Goal: Information Seeking & Learning: Learn about a topic

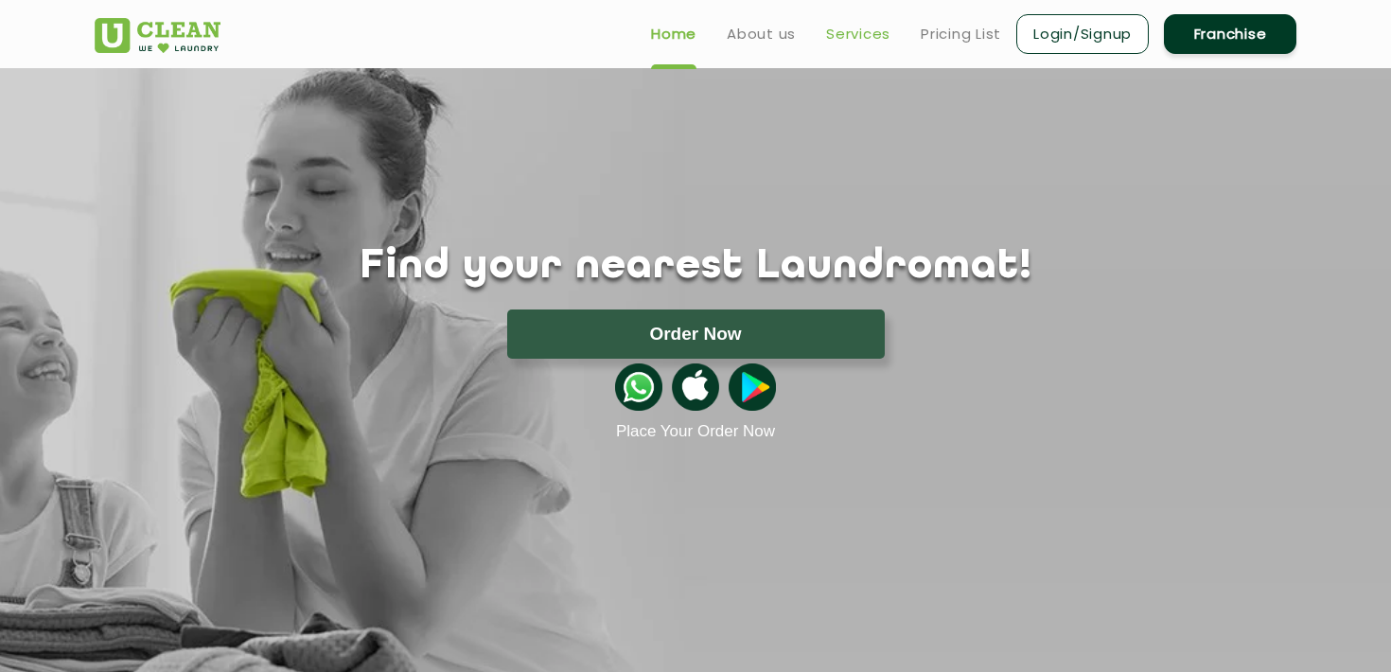
click at [862, 40] on link "Services" at bounding box center [858, 34] width 64 height 23
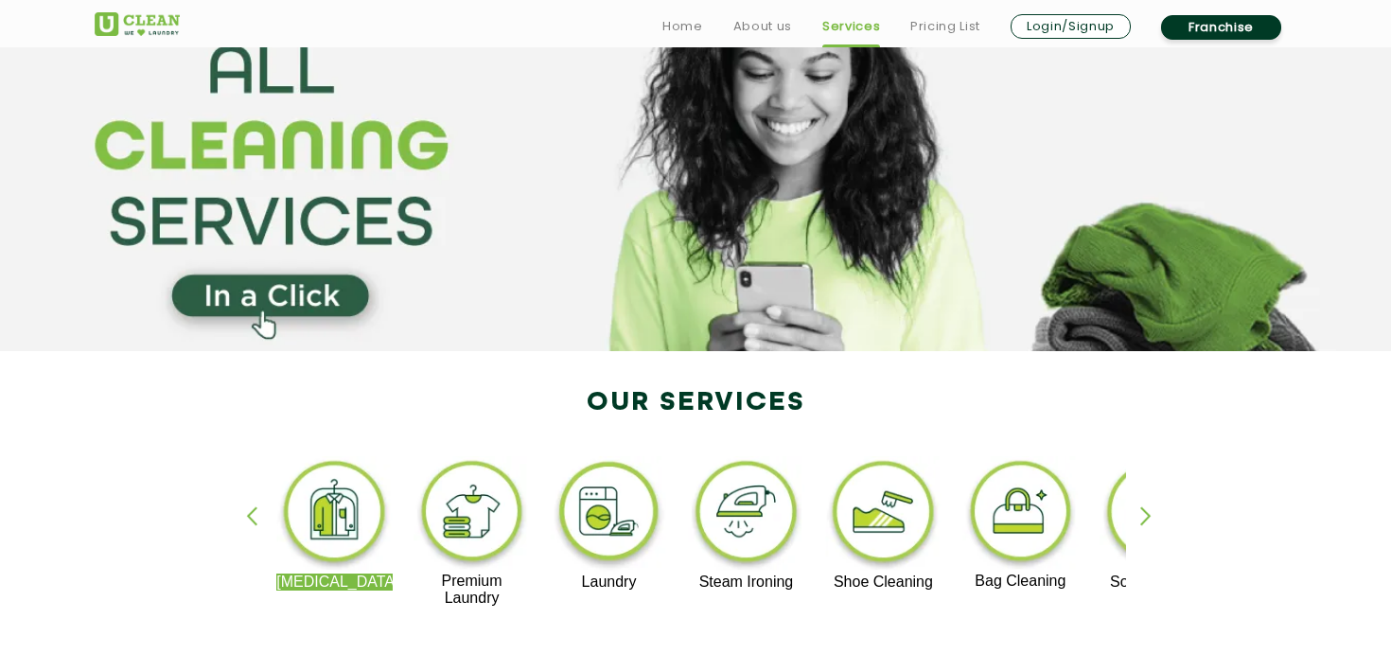
scroll to position [226, 0]
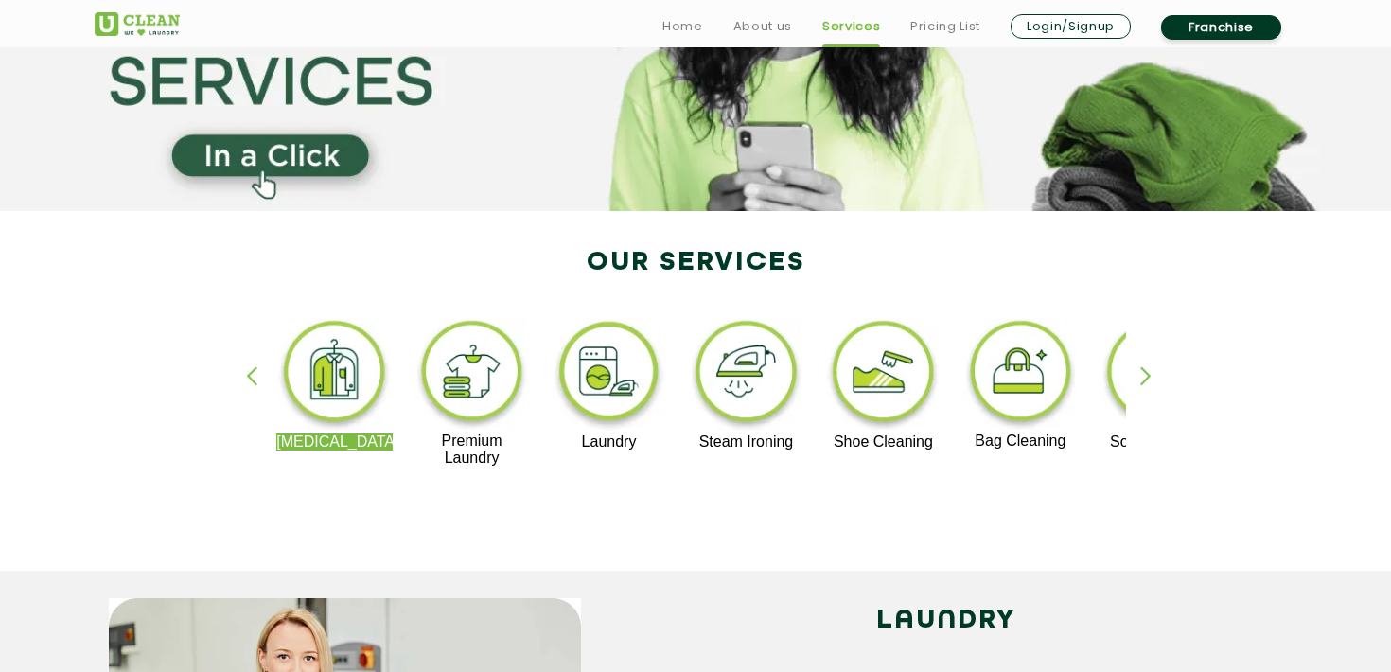
click at [1141, 372] on div "button" at bounding box center [1154, 392] width 28 height 52
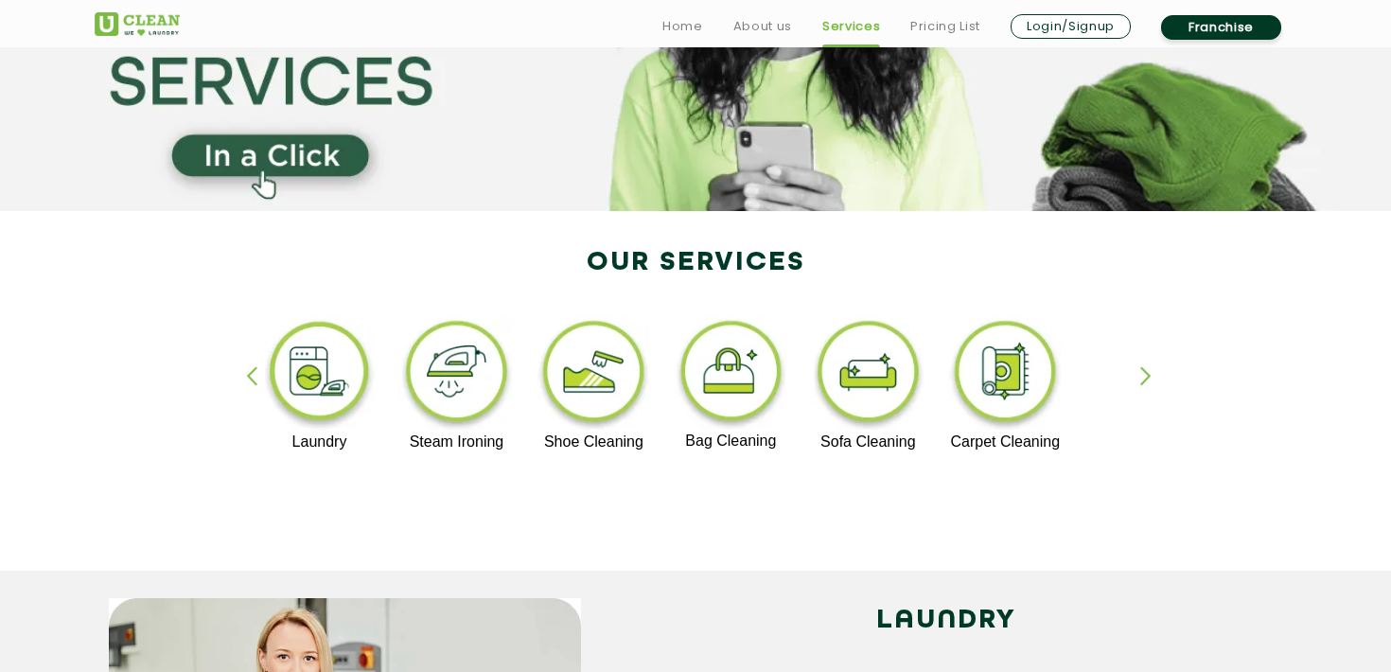
click at [241, 376] on div "[MEDICAL_DATA] Premium Laundry Laundry Steam Ironing Shoe Cleaning Bag Cleaning…" at bounding box center [695, 400] width 1230 height 341
click at [245, 376] on div "[MEDICAL_DATA] Premium Laundry Laundry Steam Ironing Shoe Cleaning Bag Cleaning…" at bounding box center [695, 400] width 1230 height 341
click at [254, 376] on div "button" at bounding box center [260, 392] width 28 height 52
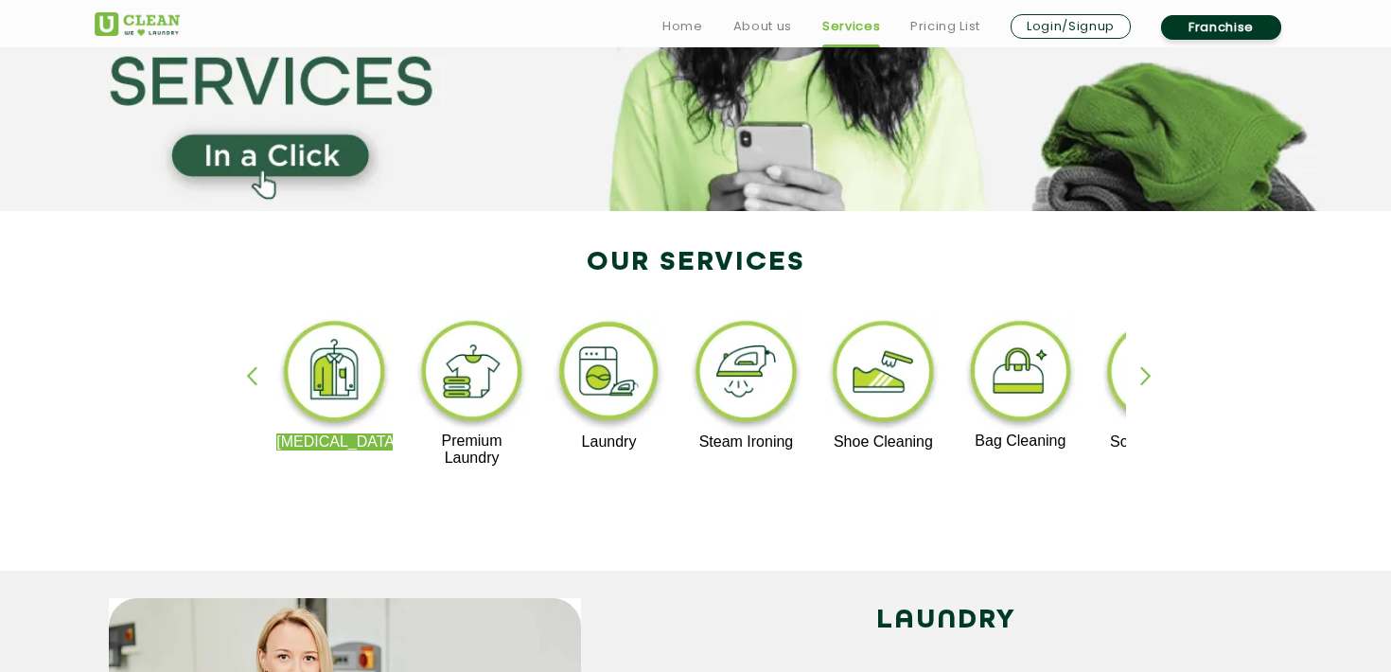
click at [340, 380] on img at bounding box center [334, 374] width 116 height 117
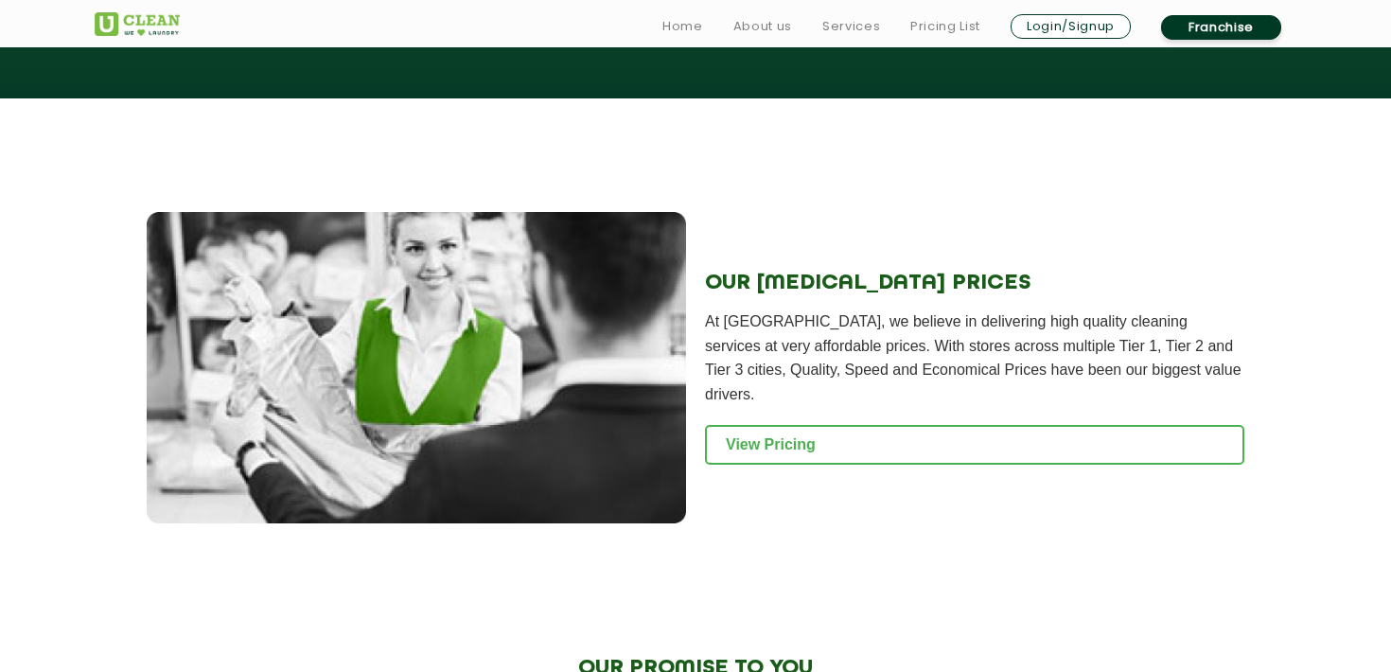
scroll to position [2099, 0]
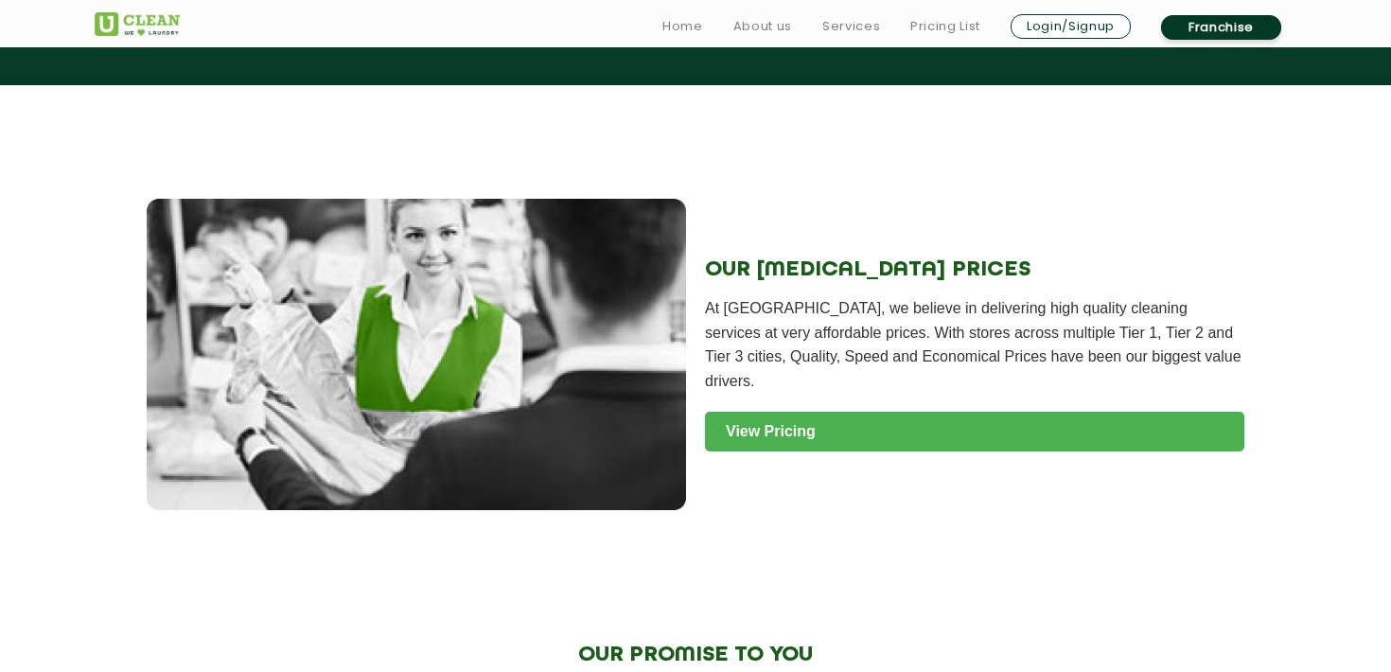
click at [774, 434] on link "View Pricing" at bounding box center [974, 432] width 539 height 40
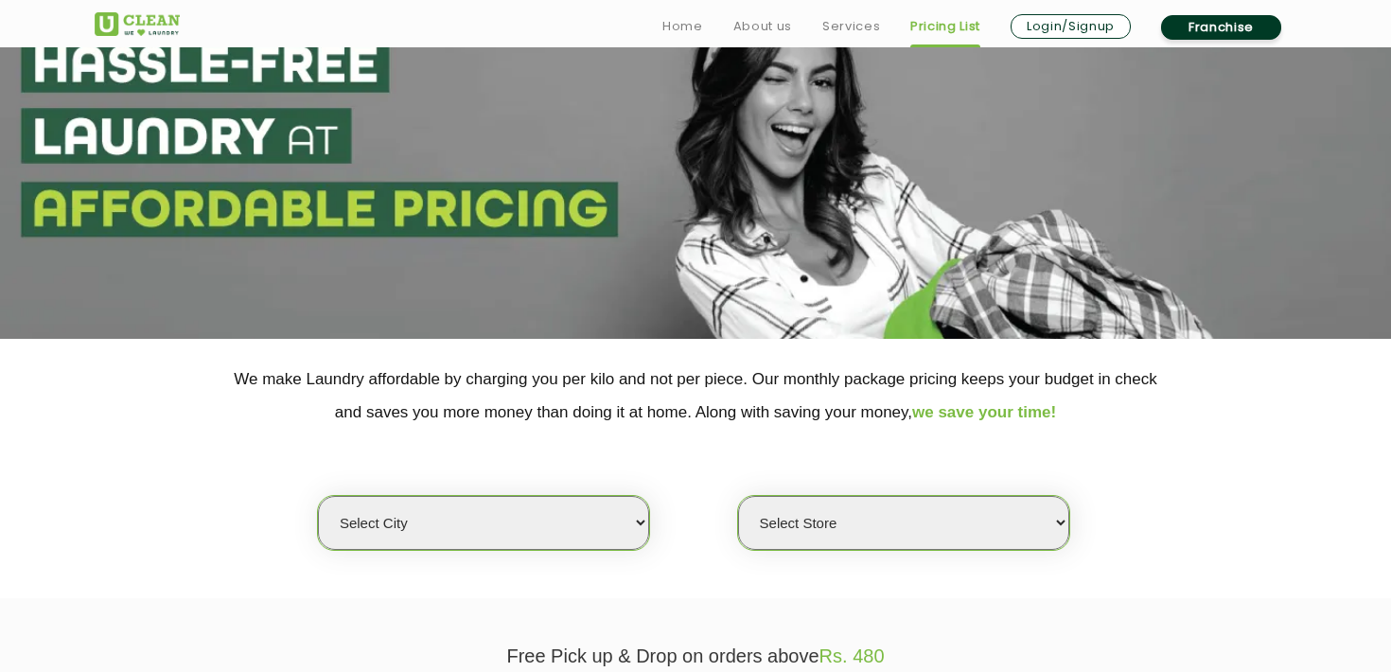
scroll to position [163, 0]
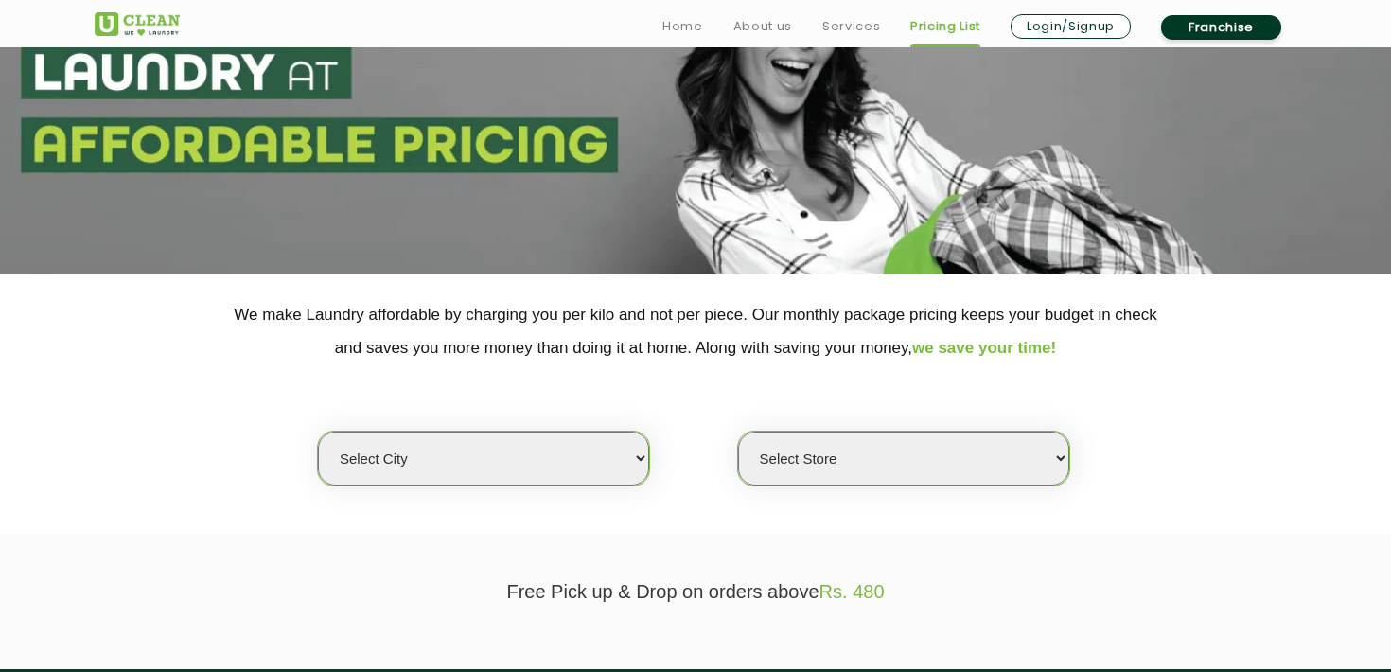
click at [603, 458] on select "Select city [GEOGRAPHIC_DATA] [GEOGRAPHIC_DATA] [GEOGRAPHIC_DATA] [GEOGRAPHIC_D…" at bounding box center [483, 458] width 331 height 54
select select "4"
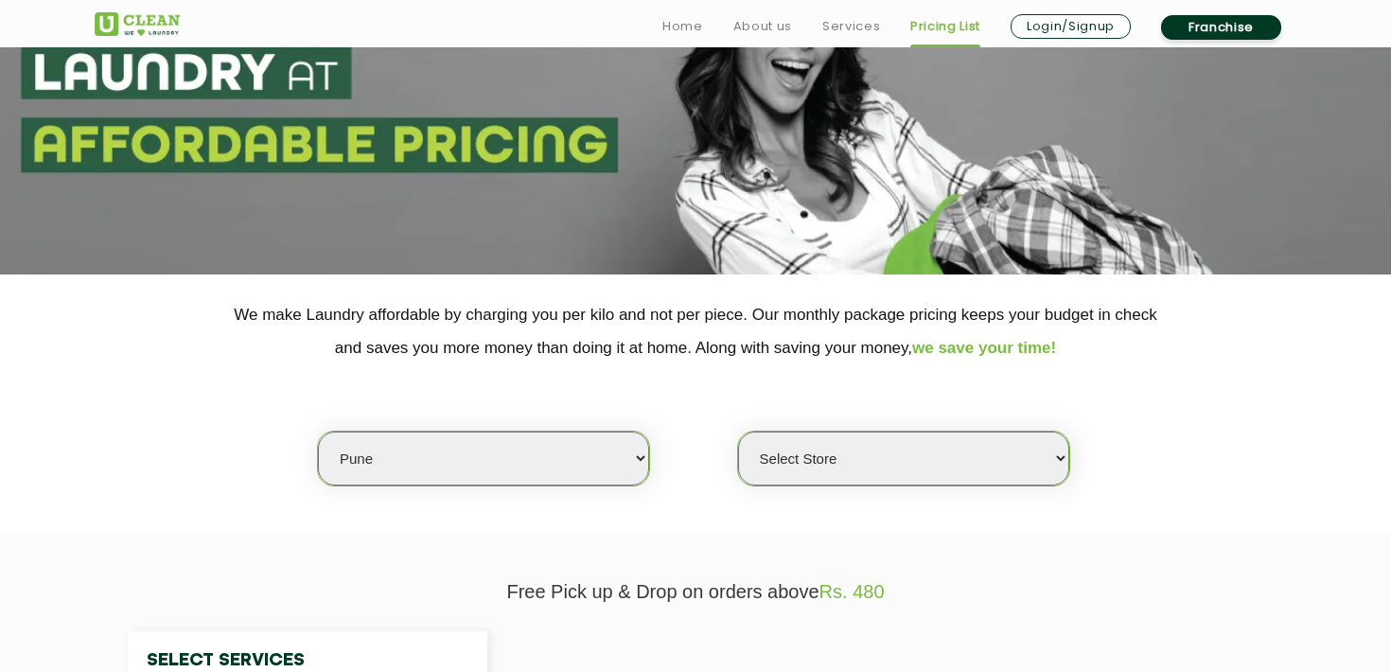
click at [862, 443] on select "Select Store" at bounding box center [903, 458] width 331 height 54
select select "277"
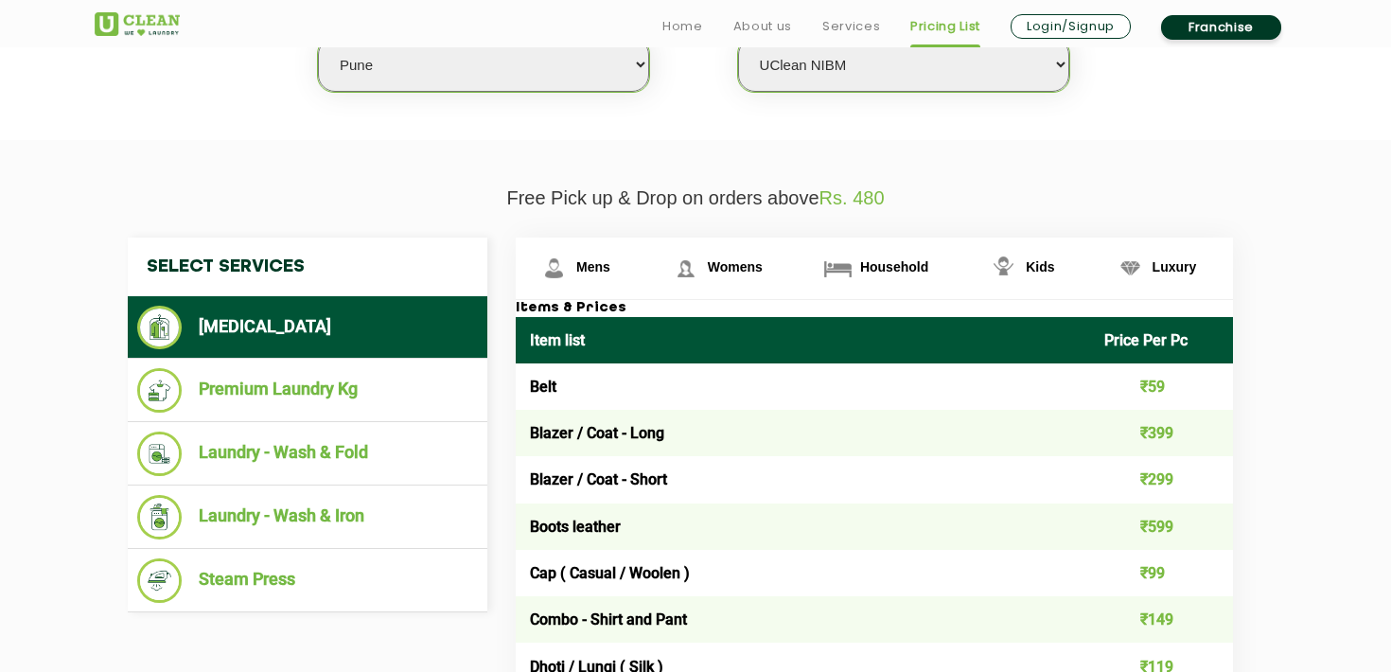
scroll to position [622, 0]
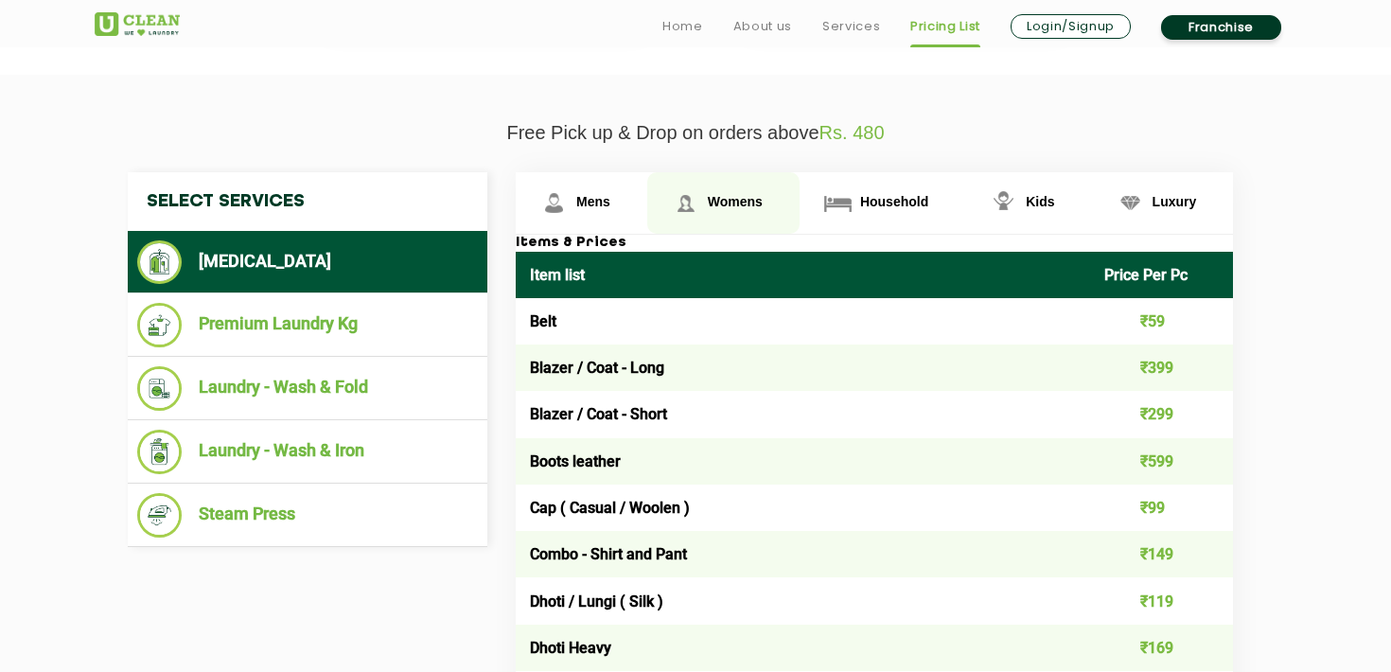
click at [703, 196] on link "Womens" at bounding box center [723, 202] width 152 height 61
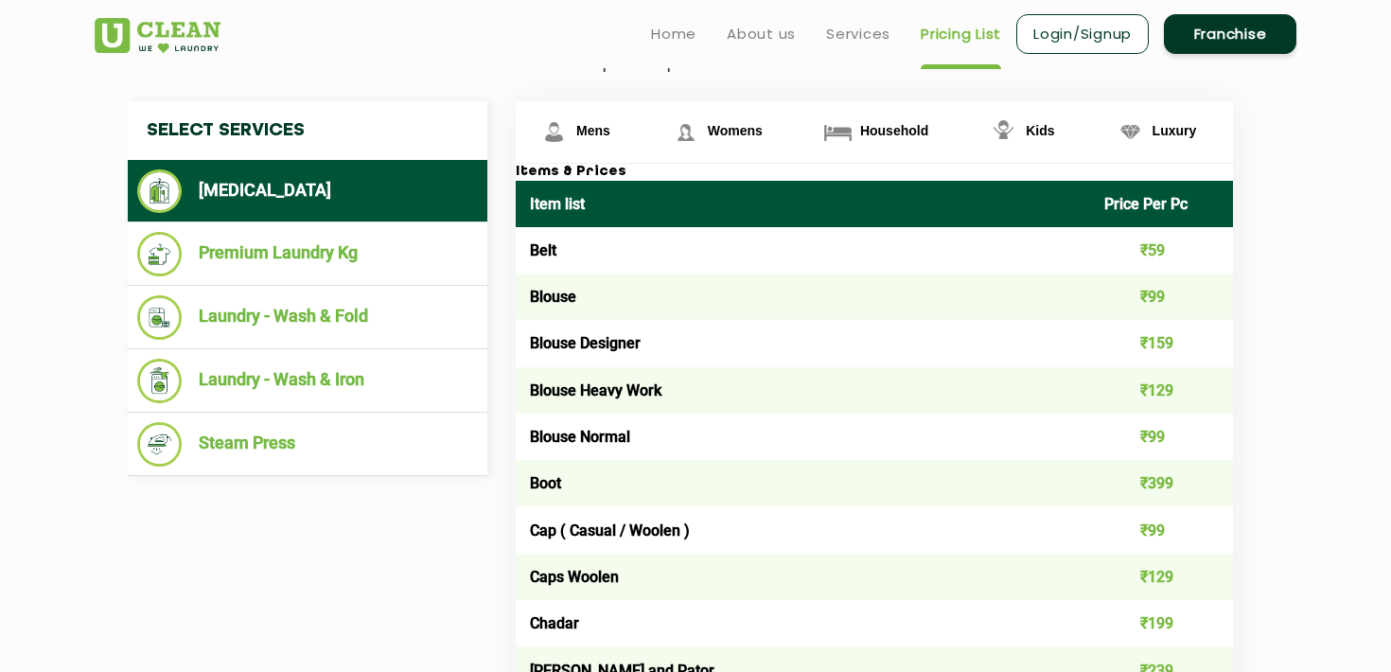
scroll to position [671, 0]
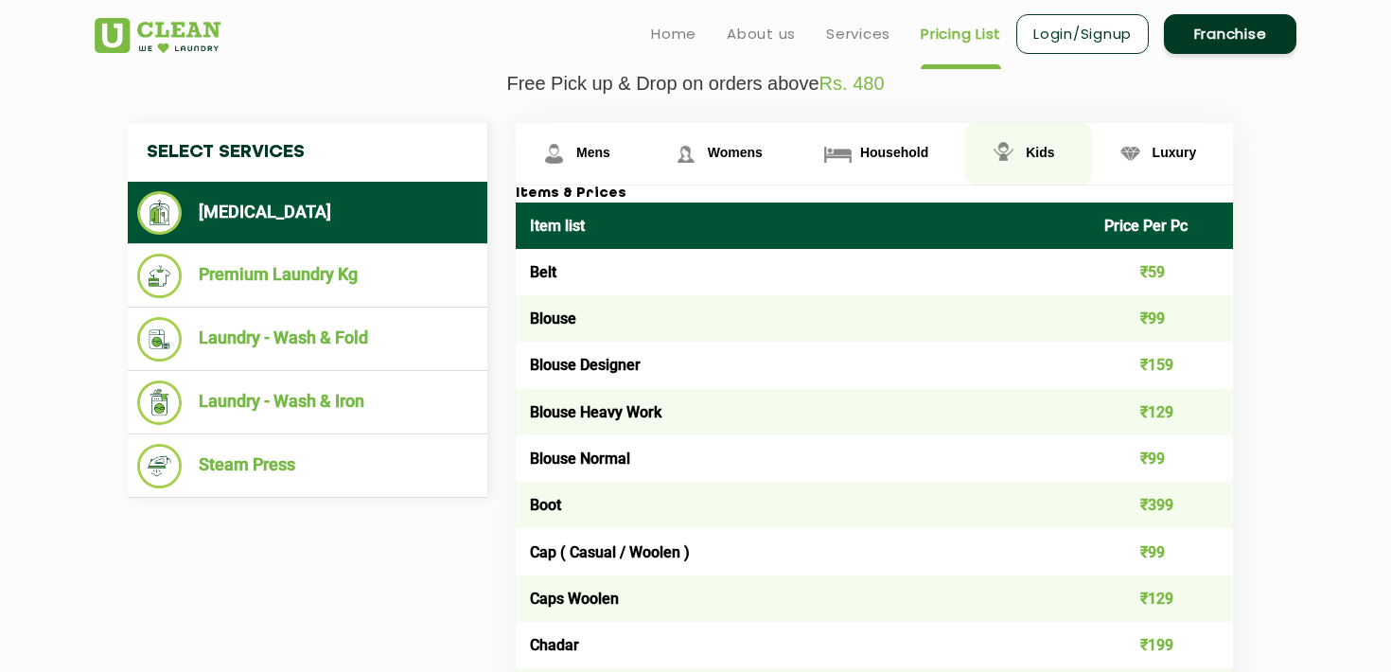
click at [1016, 147] on img at bounding box center [1003, 153] width 33 height 33
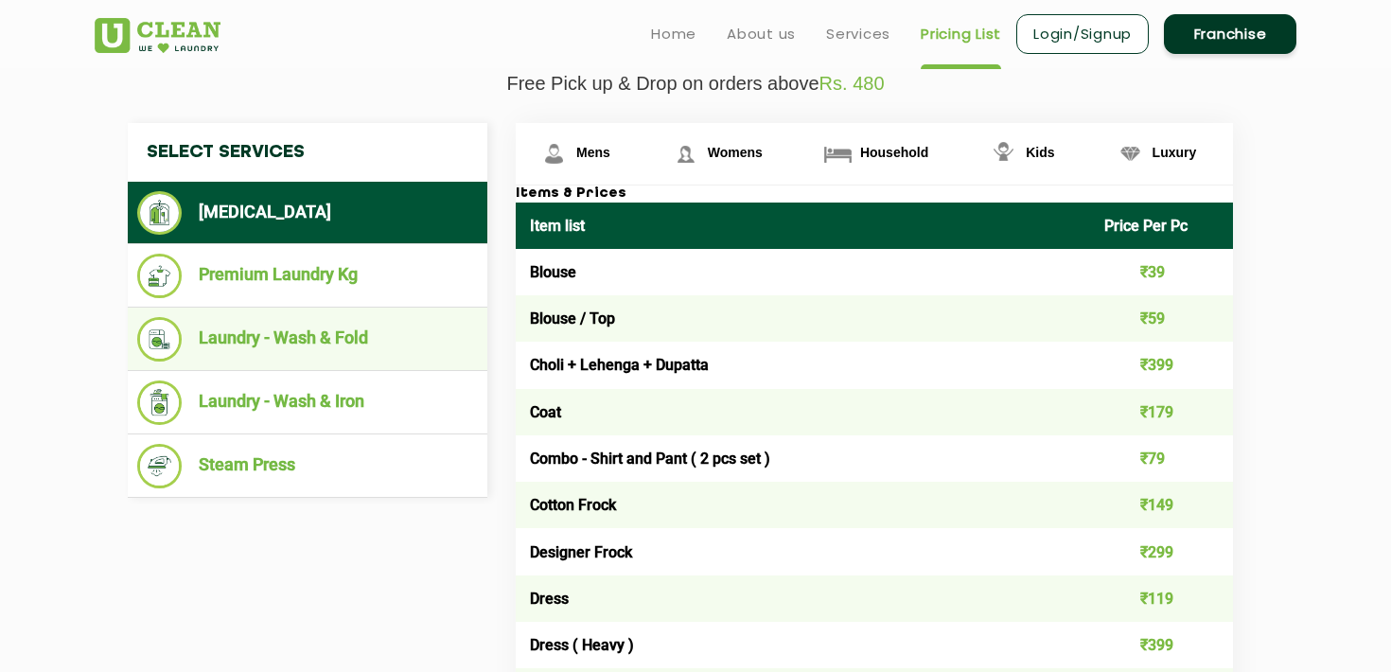
click at [188, 329] on li "Laundry - Wash & Fold" at bounding box center [307, 339] width 341 height 44
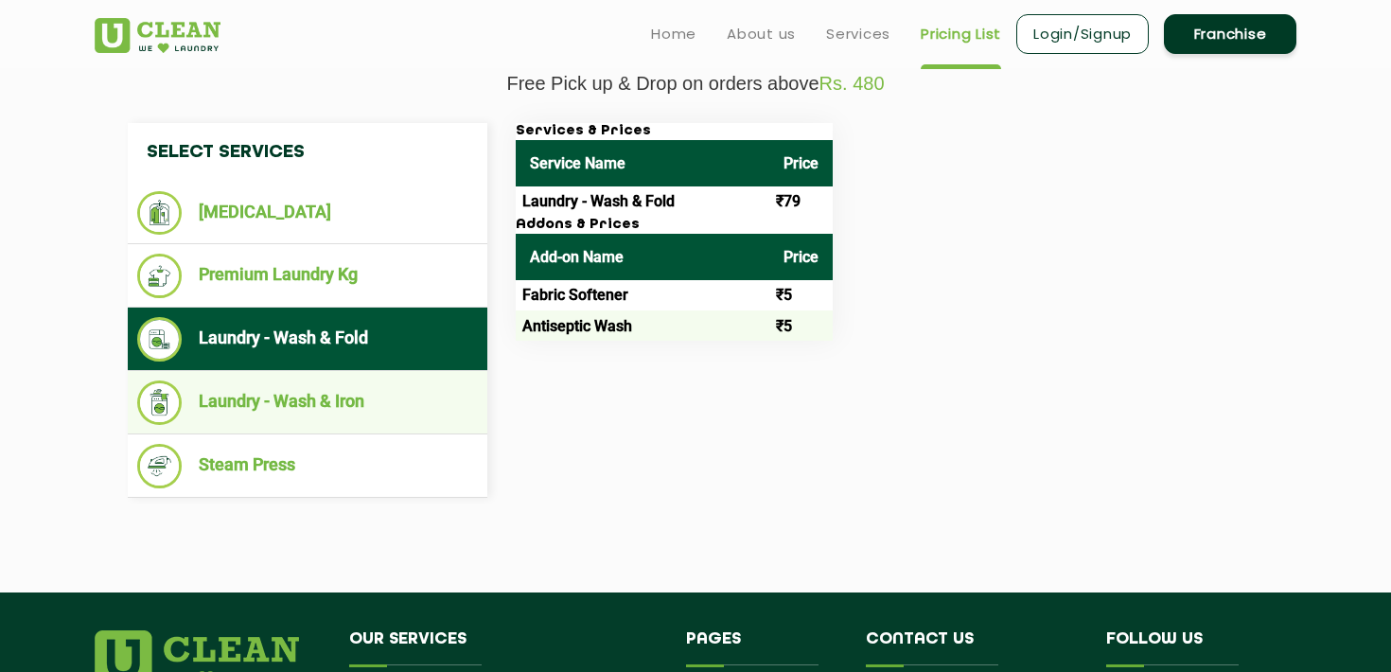
click at [228, 393] on li "Laundry - Wash & Iron" at bounding box center [307, 402] width 341 height 44
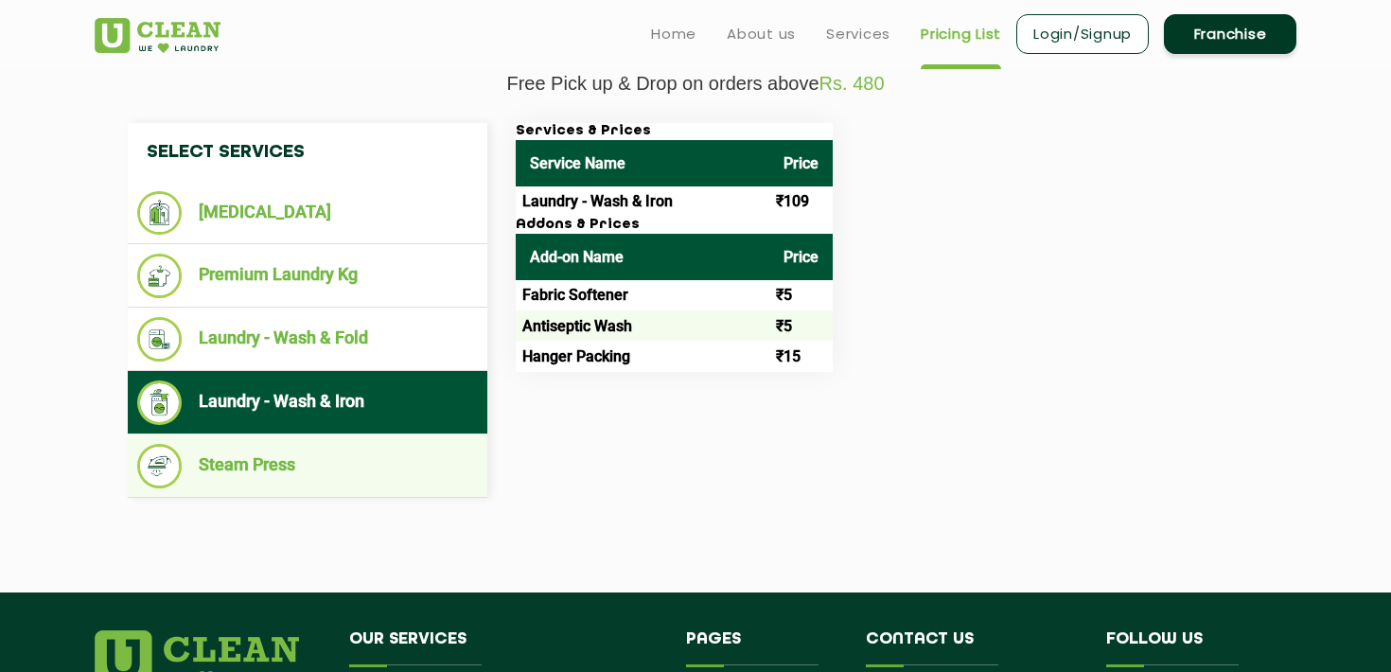
click at [252, 492] on ul "Steam Press" at bounding box center [308, 465] width 360 height 63
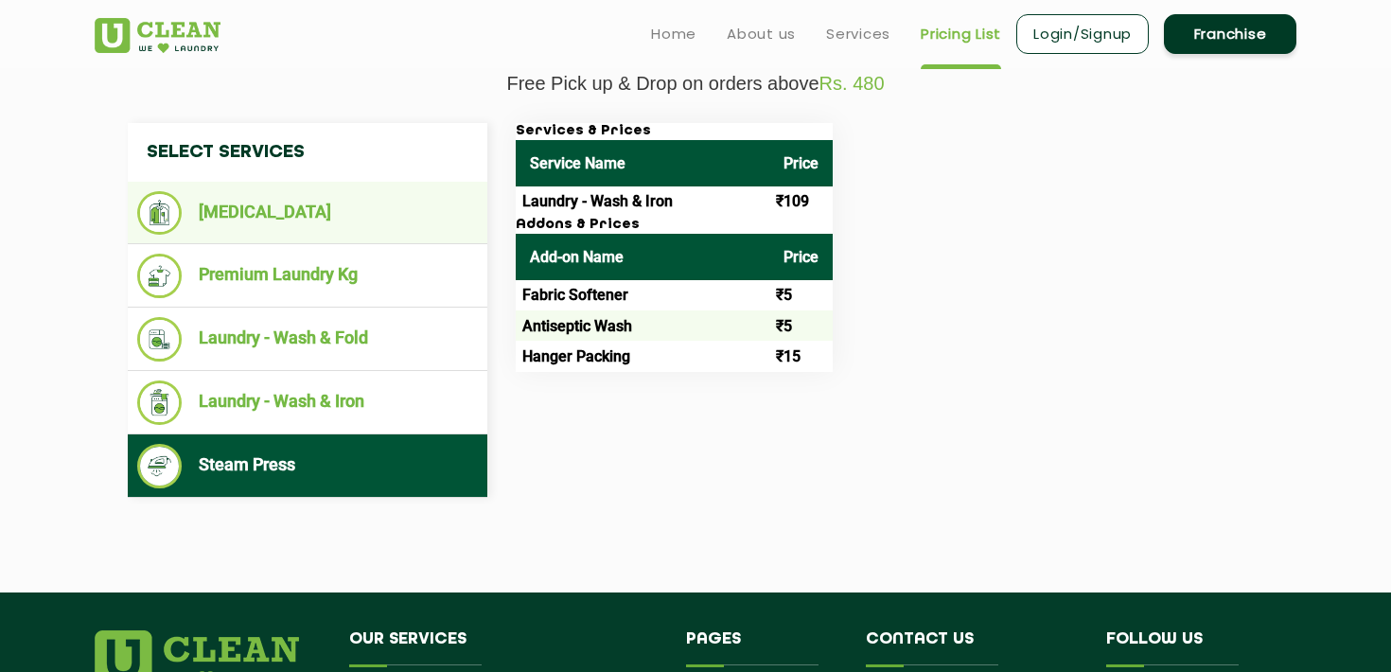
click at [286, 219] on li "[MEDICAL_DATA]" at bounding box center [307, 213] width 341 height 44
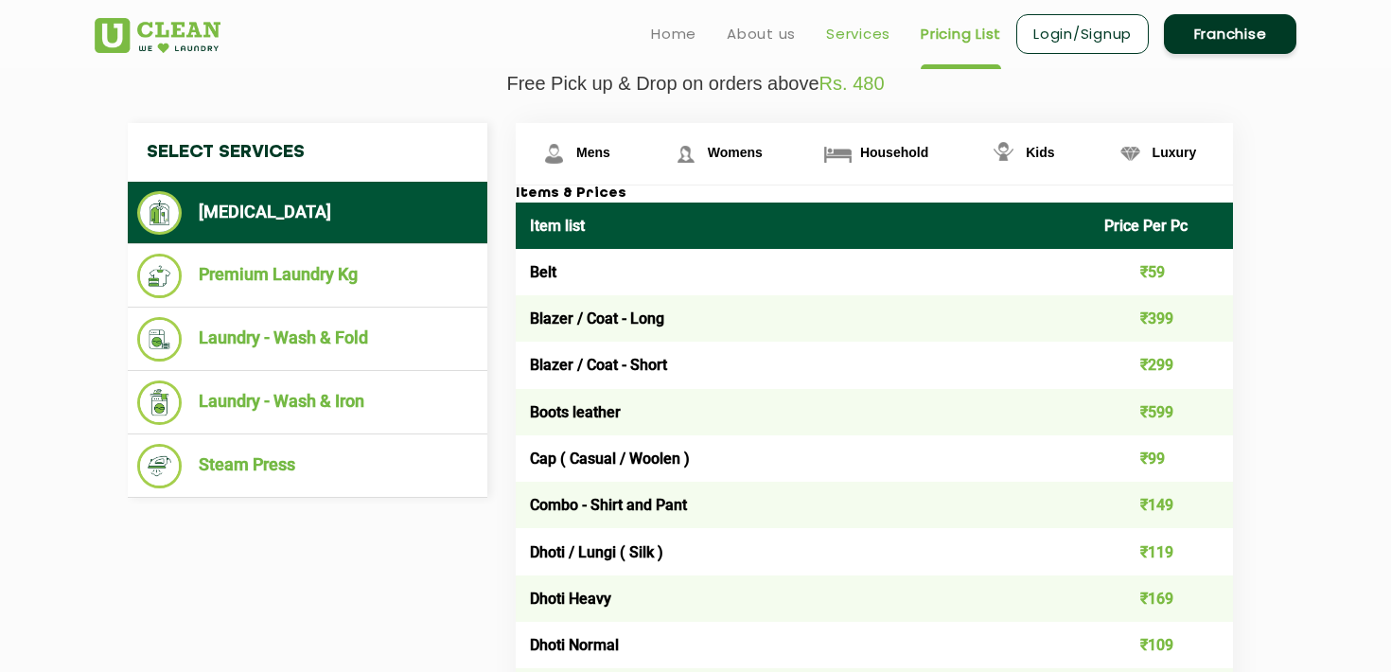
click at [865, 36] on link "Services" at bounding box center [858, 34] width 64 height 23
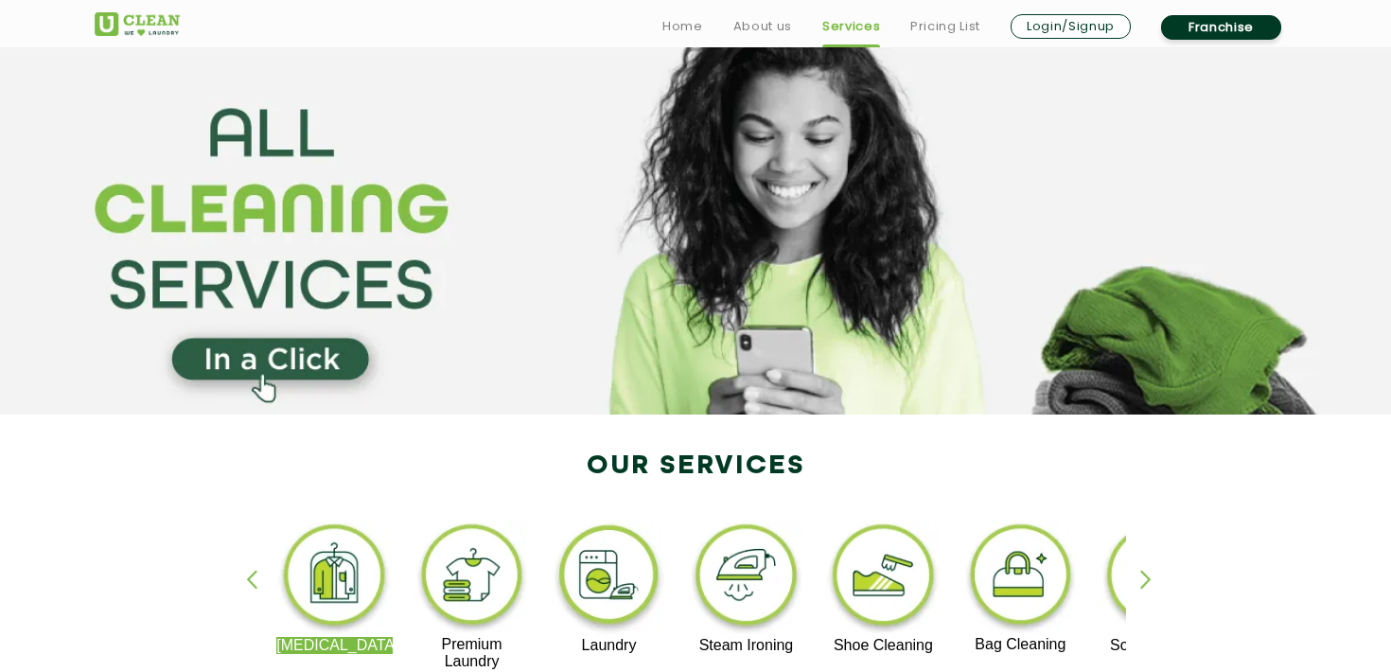
scroll to position [161, 0]
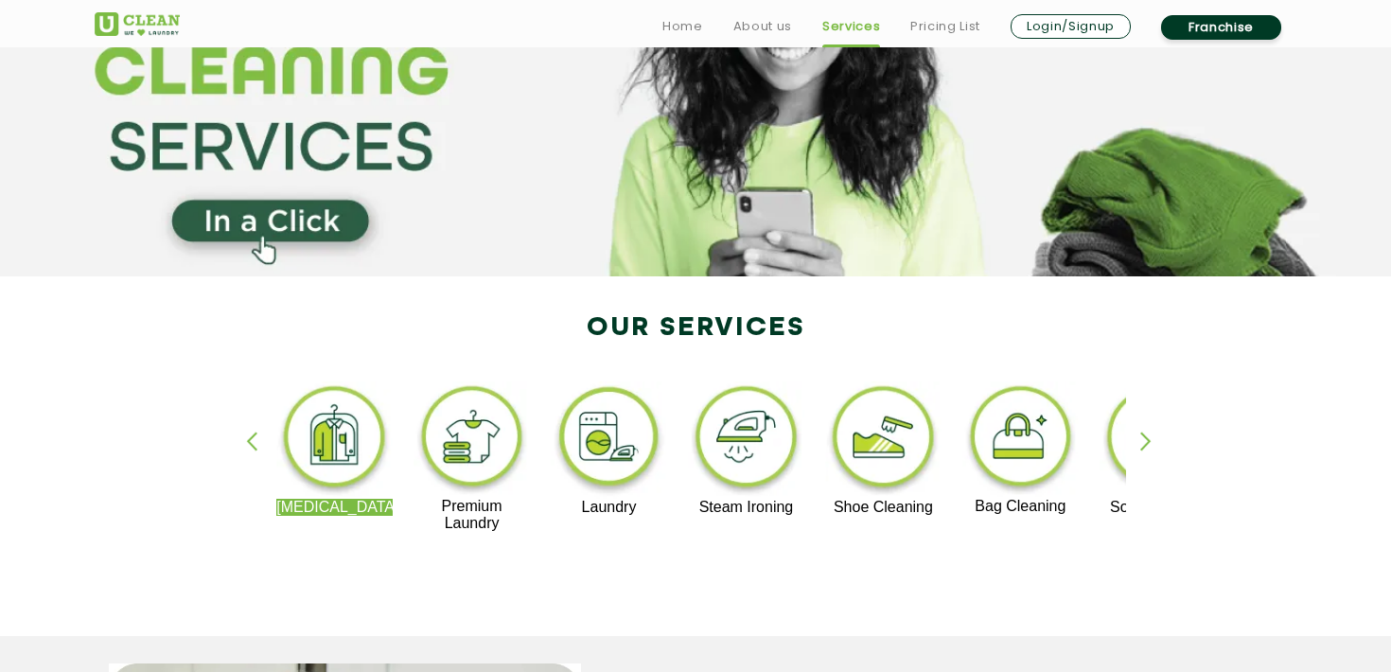
click at [1145, 445] on div "button" at bounding box center [1154, 457] width 28 height 52
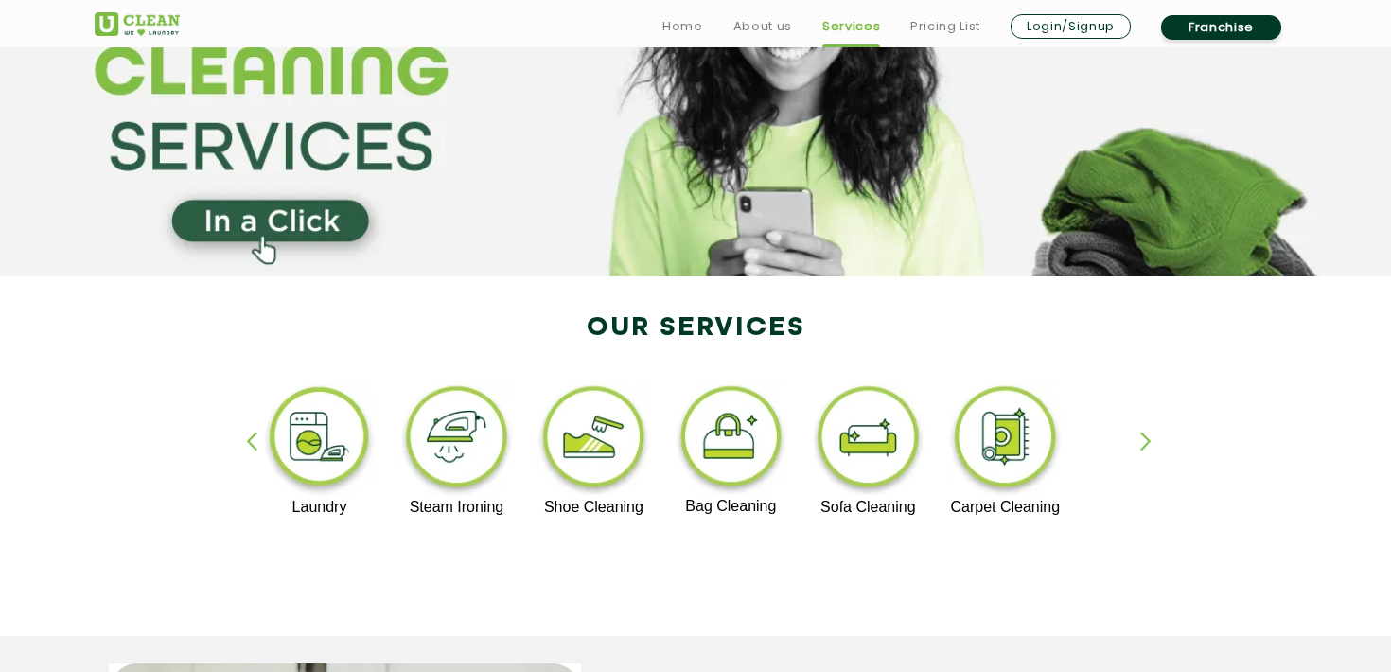
scroll to position [615, 0]
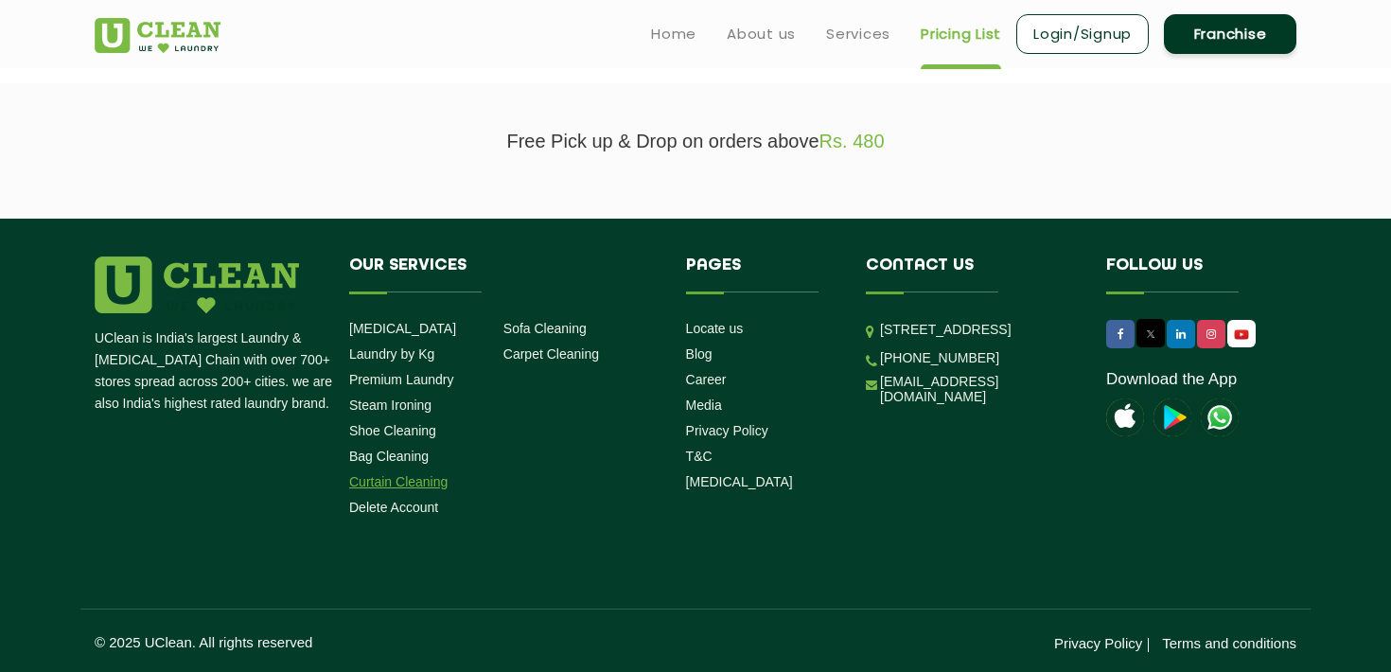
click at [429, 481] on link "Curtain Cleaning" at bounding box center [398, 481] width 98 height 15
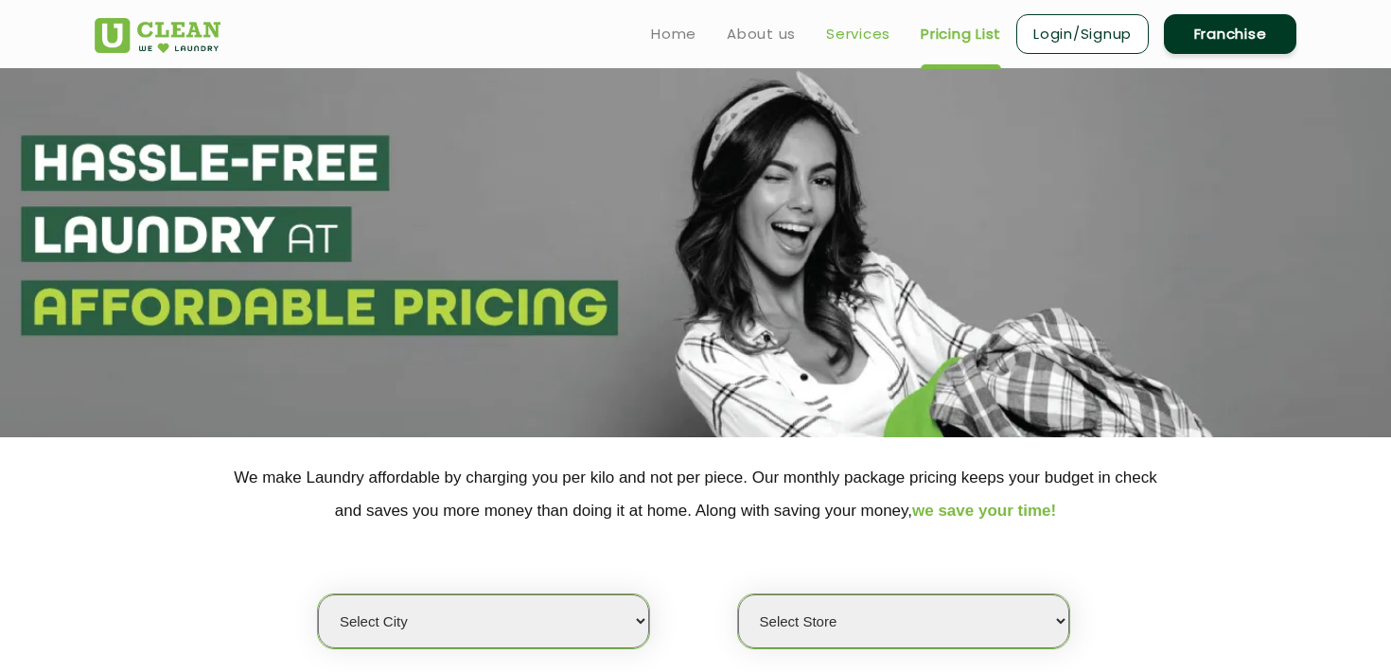
click at [854, 41] on link "Services" at bounding box center [858, 34] width 64 height 23
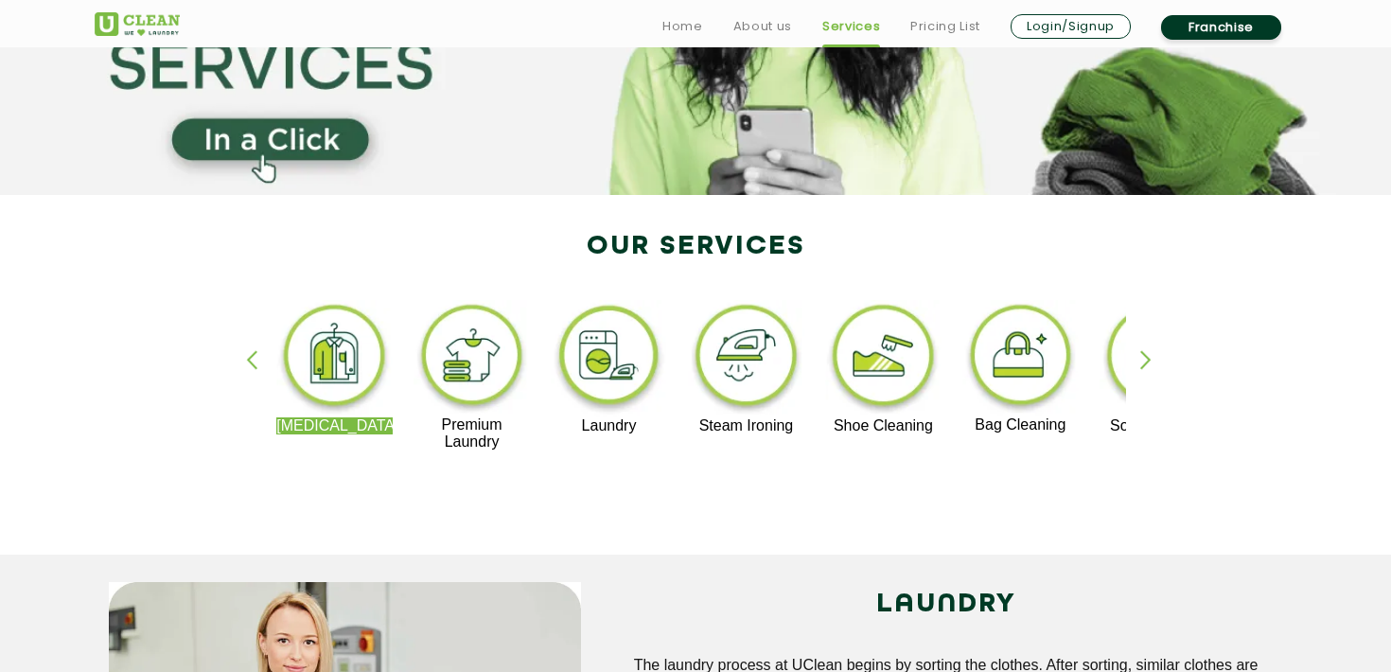
scroll to position [245, 0]
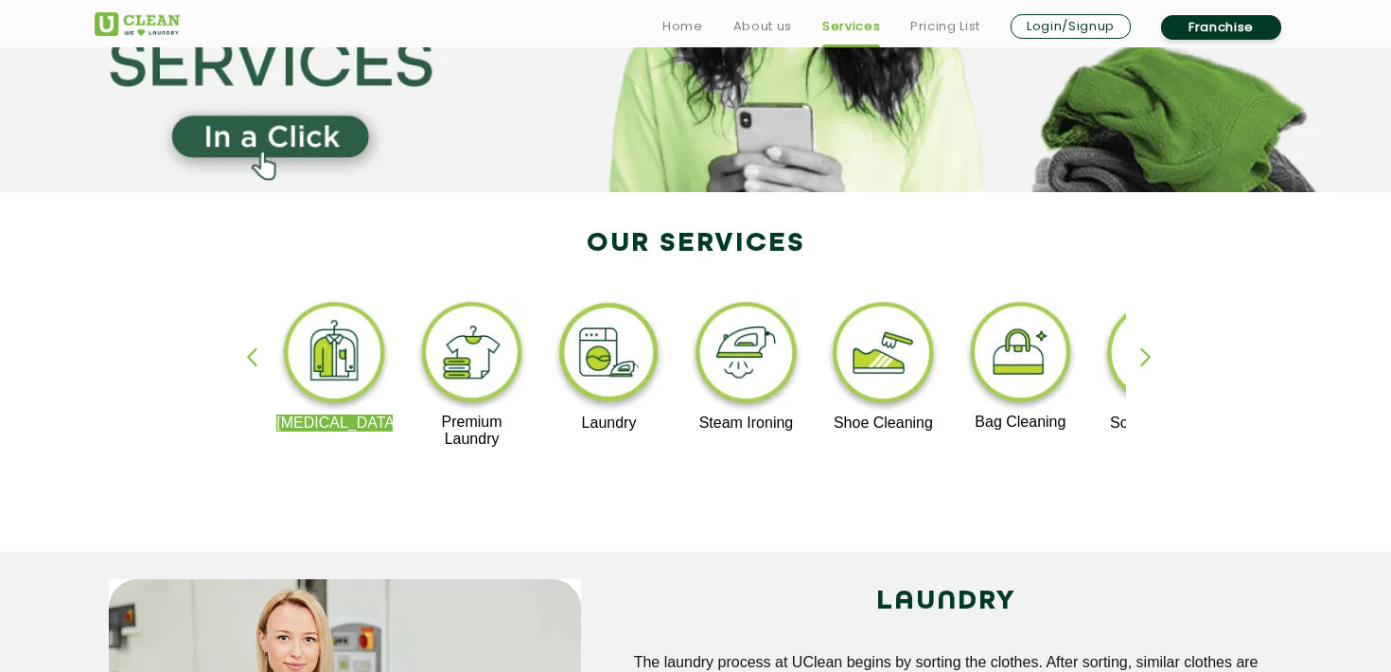
click at [1149, 356] on div "button" at bounding box center [1154, 373] width 28 height 52
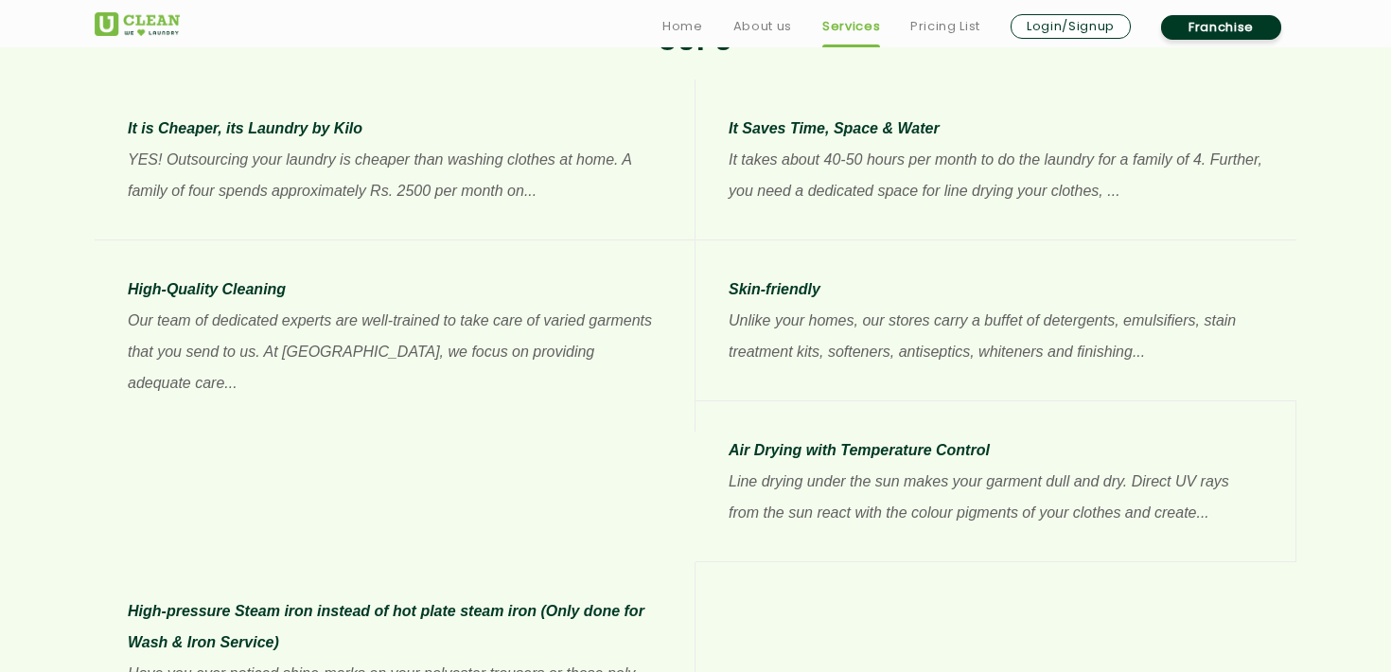
scroll to position [1504, 0]
